Goal: Navigation & Orientation: Find specific page/section

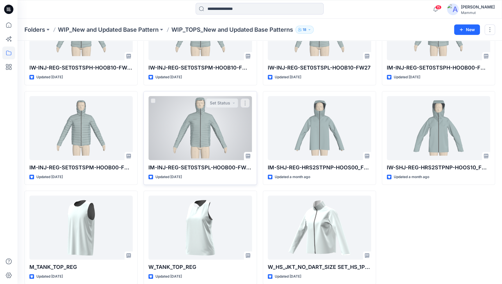
scroll to position [81, 0]
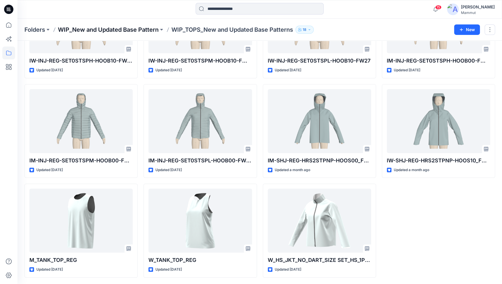
click at [115, 27] on p "WIP_New and Updated Base Pattern" at bounding box center [108, 30] width 101 height 8
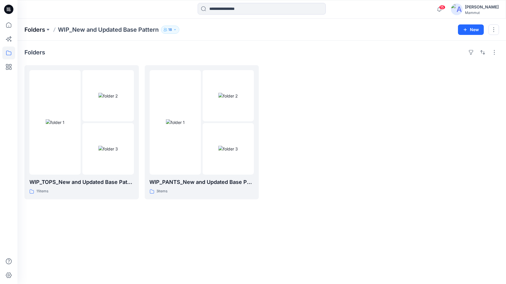
click at [28, 32] on p "Folders" at bounding box center [34, 30] width 21 height 8
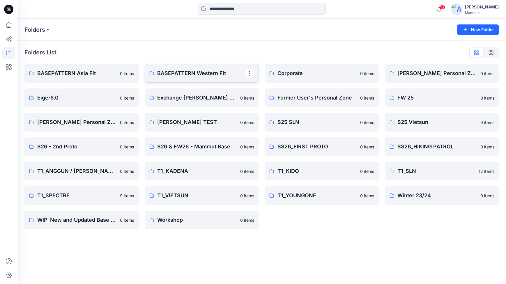
click at [197, 74] on p "BASEPATTERN Western Fit" at bounding box center [201, 73] width 88 height 8
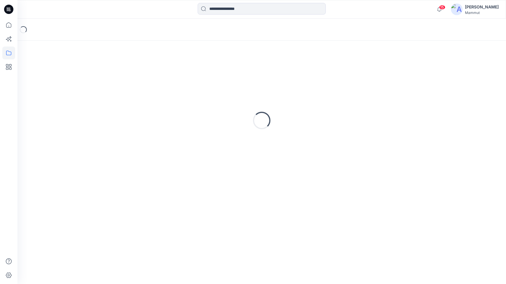
click at [197, 74] on div "Loading..." at bounding box center [261, 121] width 474 height 146
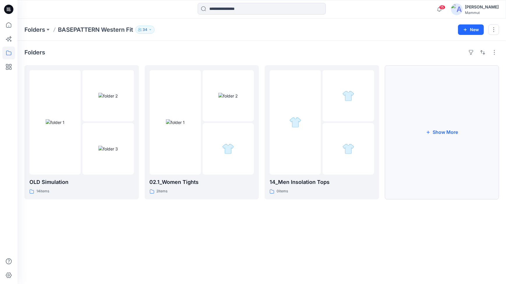
click at [446, 139] on button "Show More" at bounding box center [442, 132] width 114 height 134
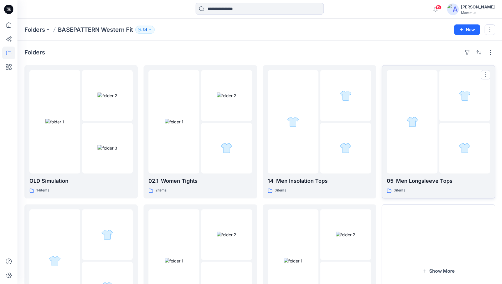
scroll to position [70, 0]
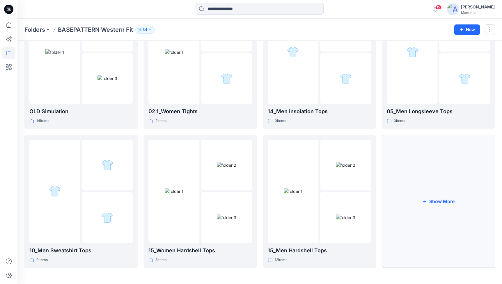
click at [432, 190] on button "Show More" at bounding box center [438, 201] width 113 height 133
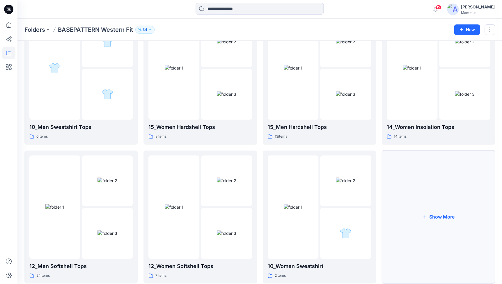
scroll to position [208, 0]
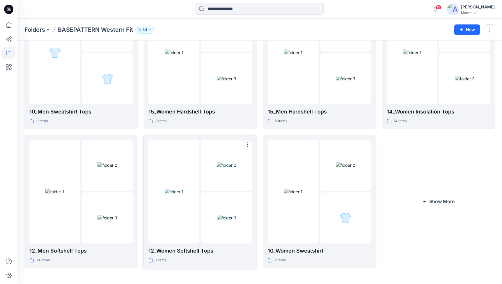
click at [183, 195] on img at bounding box center [174, 192] width 19 height 6
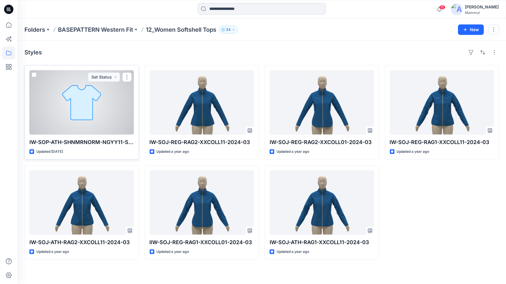
click at [33, 75] on span at bounding box center [34, 74] width 5 height 5
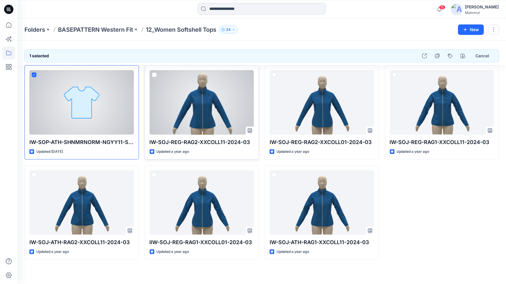
click at [155, 76] on span at bounding box center [154, 74] width 5 height 5
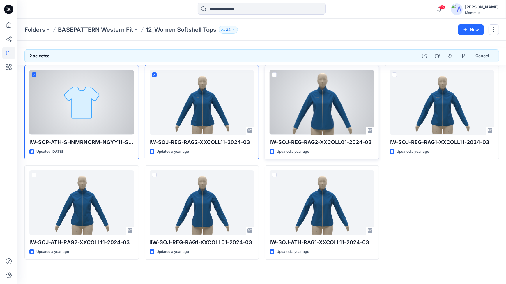
click at [274, 75] on span at bounding box center [274, 74] width 5 height 5
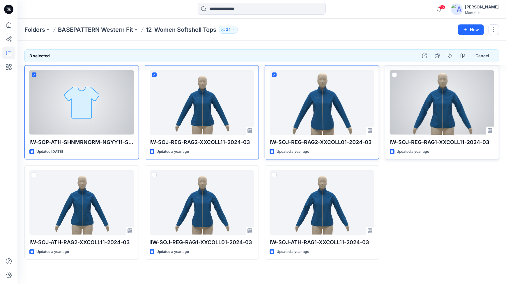
click at [393, 75] on span at bounding box center [394, 74] width 5 height 5
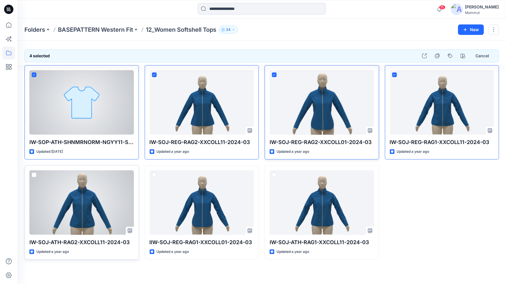
click at [36, 174] on span at bounding box center [34, 175] width 5 height 5
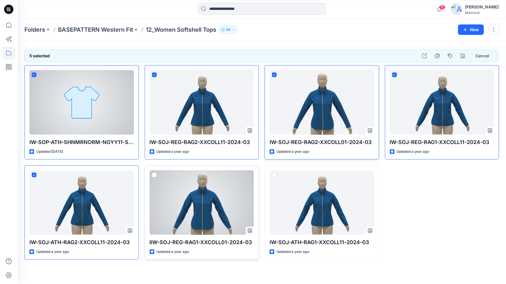
click at [154, 175] on span at bounding box center [154, 175] width 5 height 5
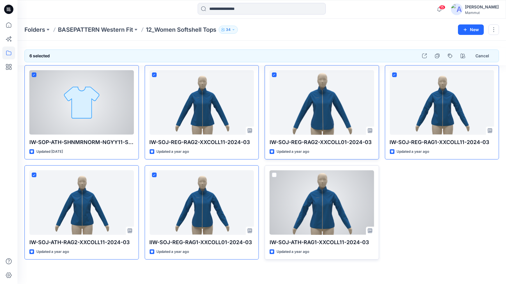
click at [274, 174] on span at bounding box center [274, 175] width 5 height 5
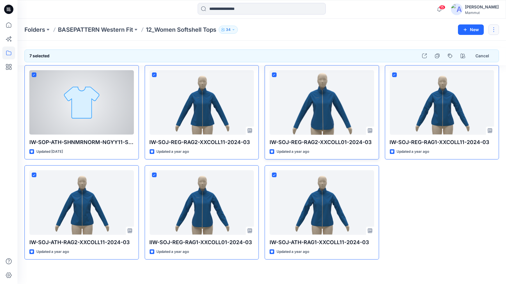
click at [495, 30] on button "button" at bounding box center [493, 29] width 10 height 10
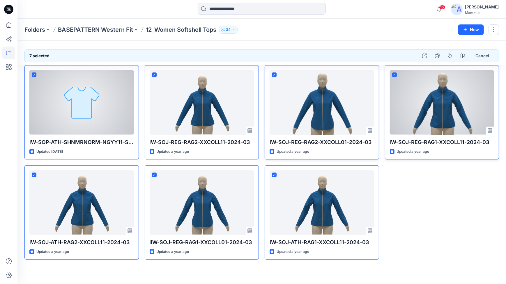
drag, startPoint x: 403, startPoint y: 80, endPoint x: 419, endPoint y: 72, distance: 17.8
click at [419, 72] on div at bounding box center [442, 102] width 104 height 65
click at [396, 75] on div "IW-SOJ-REG-RAG1-XXCOLL11-2024-03 Updated a year ago" at bounding box center [442, 112] width 114 height 94
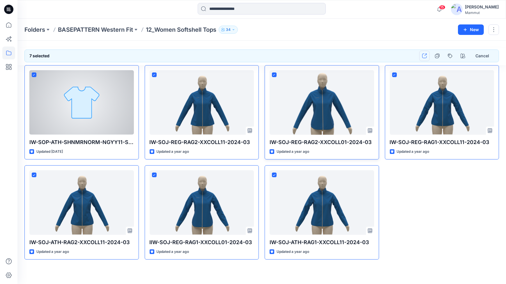
click at [428, 55] on button "button" at bounding box center [424, 56] width 10 height 10
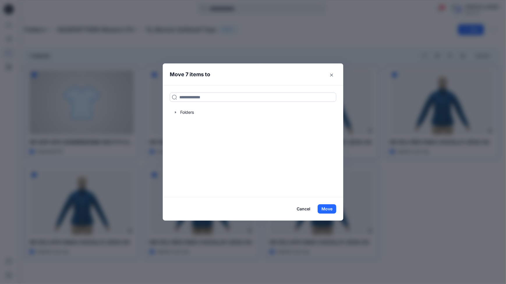
click at [196, 97] on input at bounding box center [253, 97] width 166 height 9
type input "***"
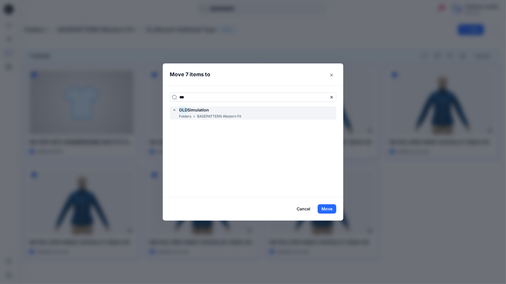
drag, startPoint x: 197, startPoint y: 110, endPoint x: 201, endPoint y: 112, distance: 4.2
click at [198, 110] on span "Simulation" at bounding box center [198, 109] width 22 height 5
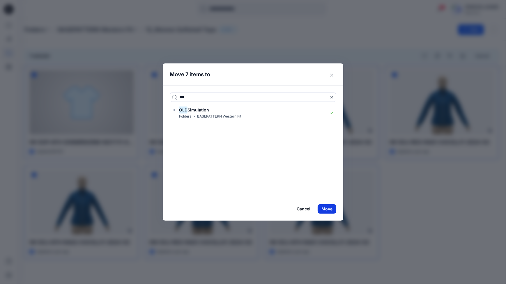
click at [328, 209] on button "Move" at bounding box center [327, 208] width 19 height 9
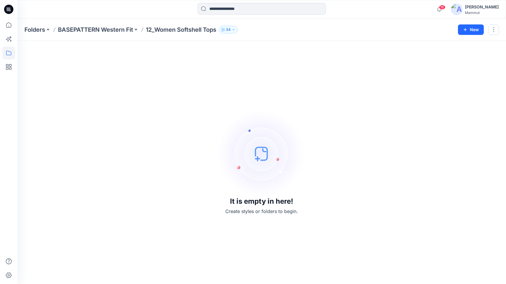
click at [173, 30] on p "12_Women Softshell Tops" at bounding box center [181, 30] width 70 height 8
click at [109, 30] on p "BASEPATTERN Western Fit" at bounding box center [95, 30] width 75 height 8
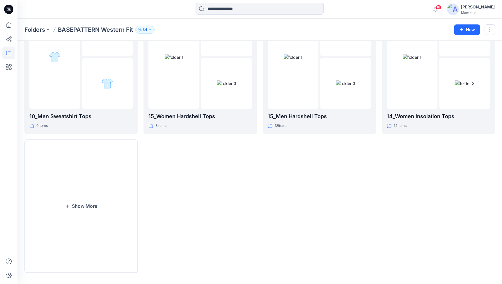
scroll to position [208, 0]
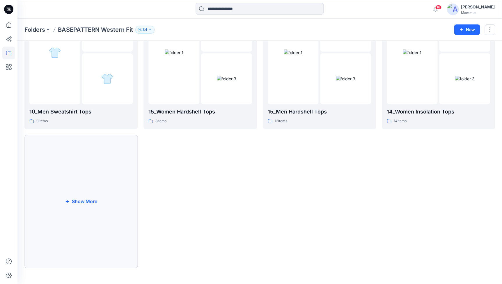
click at [50, 210] on button "Show More" at bounding box center [80, 201] width 113 height 133
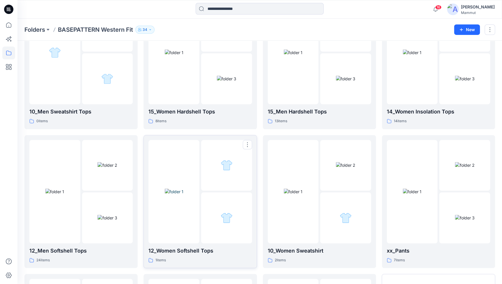
click at [219, 188] on div at bounding box center [226, 165] width 51 height 51
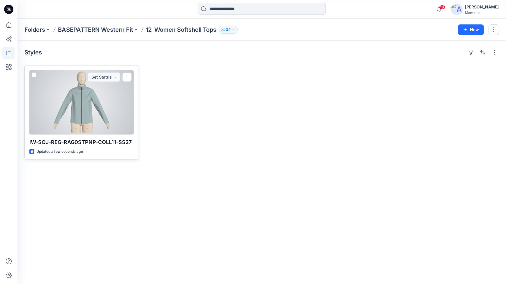
click at [104, 109] on div at bounding box center [81, 102] width 104 height 65
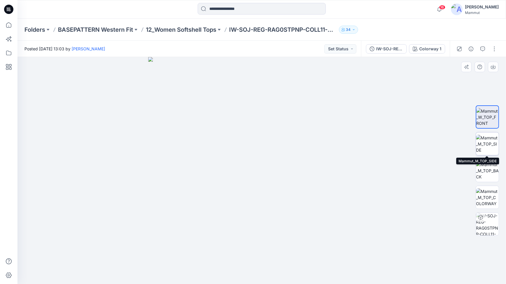
click at [487, 144] on img at bounding box center [487, 144] width 23 height 18
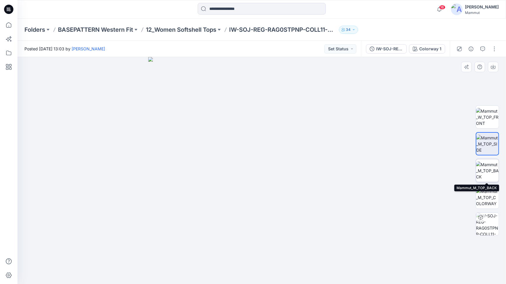
click at [490, 167] on img at bounding box center [487, 171] width 23 height 18
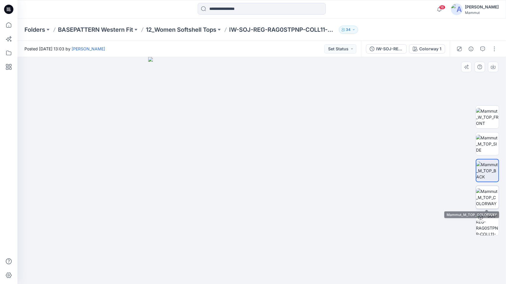
click at [489, 195] on img at bounding box center [487, 197] width 23 height 18
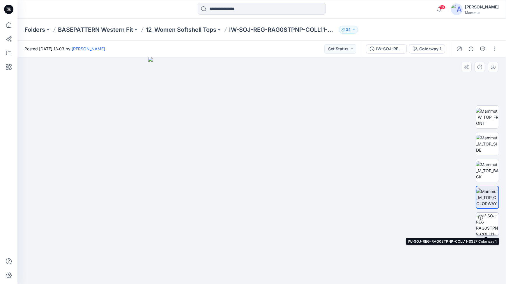
click at [486, 226] on img at bounding box center [487, 224] width 23 height 23
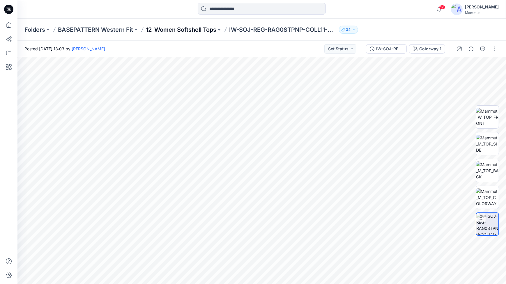
click at [200, 31] on p "12_Women Softshell Tops" at bounding box center [181, 30] width 70 height 8
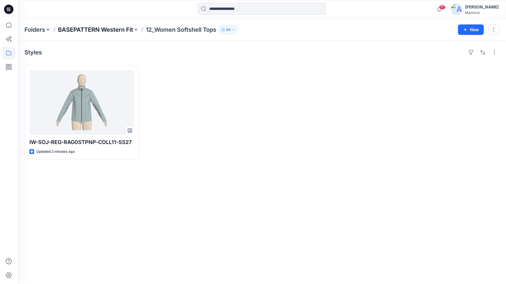
click at [103, 30] on p "BASEPATTERN Western Fit" at bounding box center [95, 30] width 75 height 8
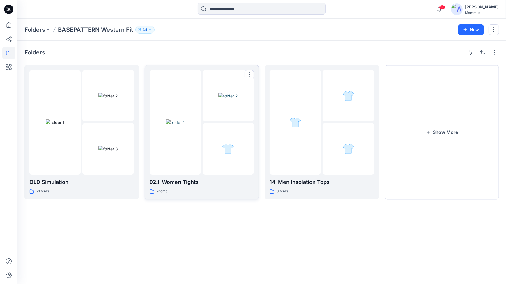
click at [175, 125] on img at bounding box center [175, 122] width 19 height 6
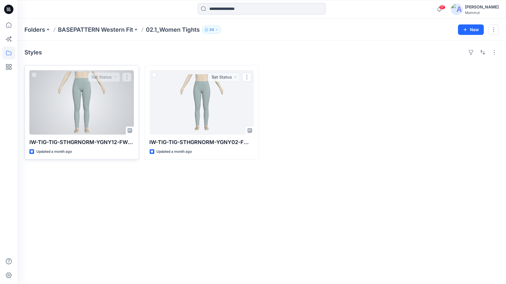
click at [123, 129] on div at bounding box center [81, 102] width 104 height 65
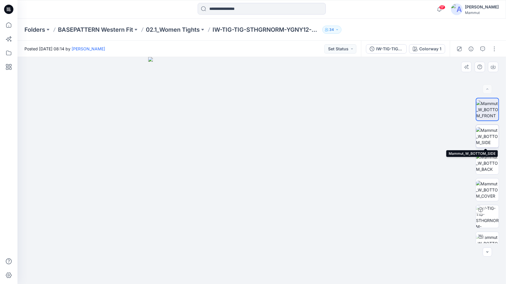
click at [487, 140] on img at bounding box center [487, 136] width 23 height 18
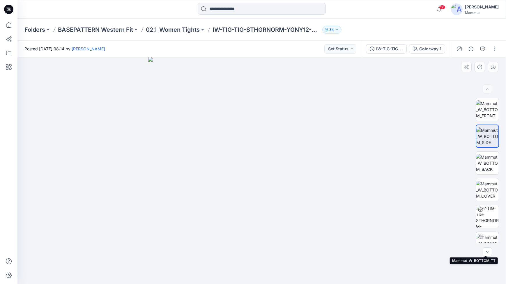
click at [484, 240] on img at bounding box center [487, 243] width 23 height 18
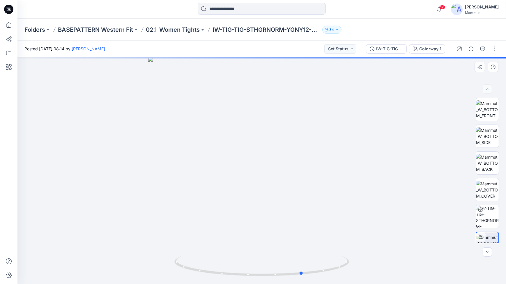
drag, startPoint x: 297, startPoint y: 206, endPoint x: 173, endPoint y: 209, distance: 123.4
click at [174, 215] on div at bounding box center [261, 170] width 488 height 227
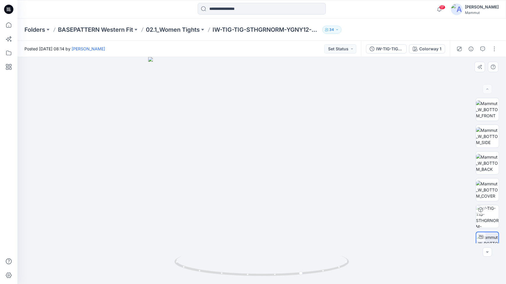
click at [408, 185] on div at bounding box center [261, 170] width 488 height 227
click at [95, 27] on p "BASEPATTERN Western Fit" at bounding box center [95, 30] width 75 height 8
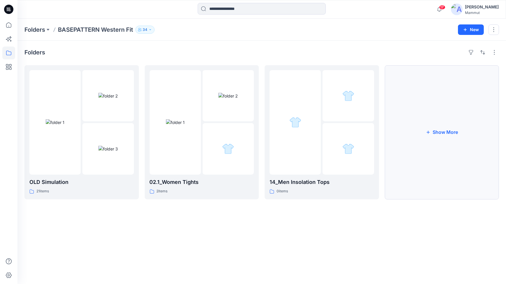
click at [422, 142] on button "Show More" at bounding box center [442, 132] width 114 height 134
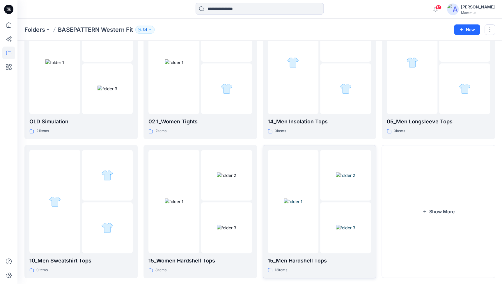
scroll to position [70, 0]
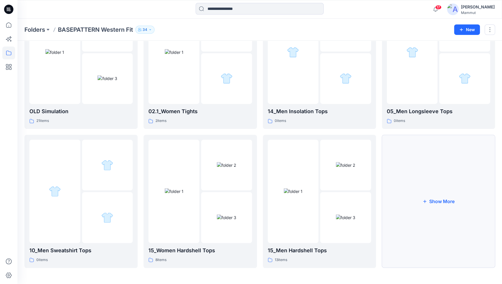
click at [436, 186] on button "Show More" at bounding box center [438, 201] width 113 height 133
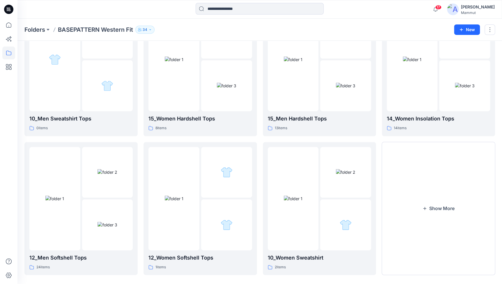
scroll to position [208, 0]
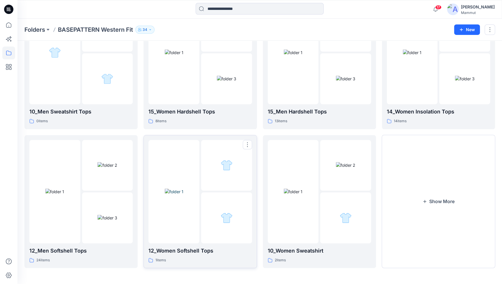
click at [183, 195] on img at bounding box center [174, 192] width 19 height 6
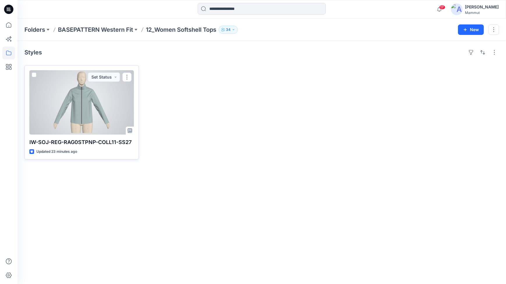
click at [97, 113] on div at bounding box center [81, 102] width 104 height 65
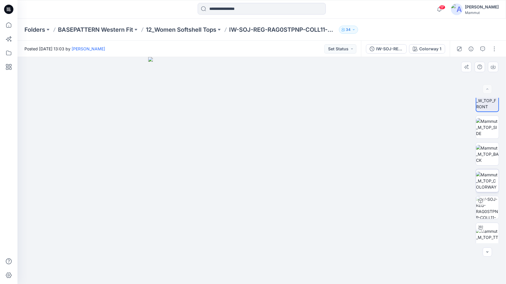
scroll to position [12, 0]
click at [487, 227] on img at bounding box center [487, 232] width 23 height 12
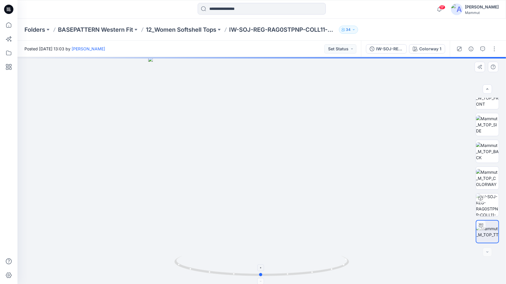
drag, startPoint x: 310, startPoint y: 273, endPoint x: 325, endPoint y: 274, distance: 15.2
click at [325, 274] on icon at bounding box center [262, 267] width 176 height 22
click at [487, 254] on div at bounding box center [487, 251] width 9 height 9
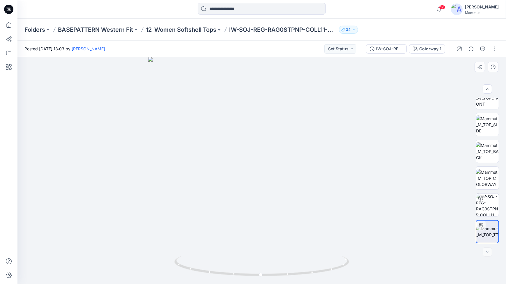
click at [487, 252] on div at bounding box center [487, 251] width 9 height 9
